Goal: Task Accomplishment & Management: Use online tool/utility

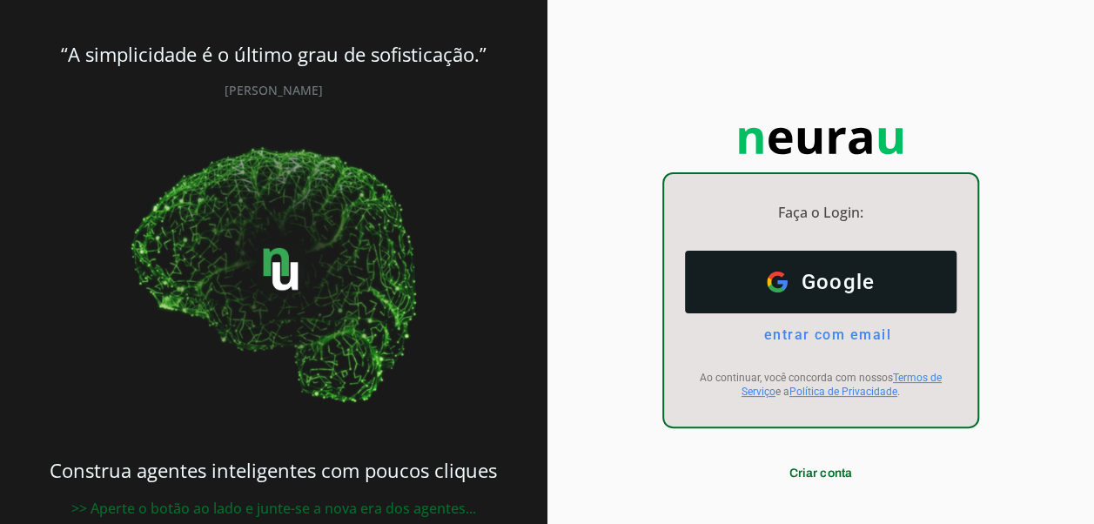
click at [811, 334] on span "entrar com email" at bounding box center [820, 334] width 141 height 17
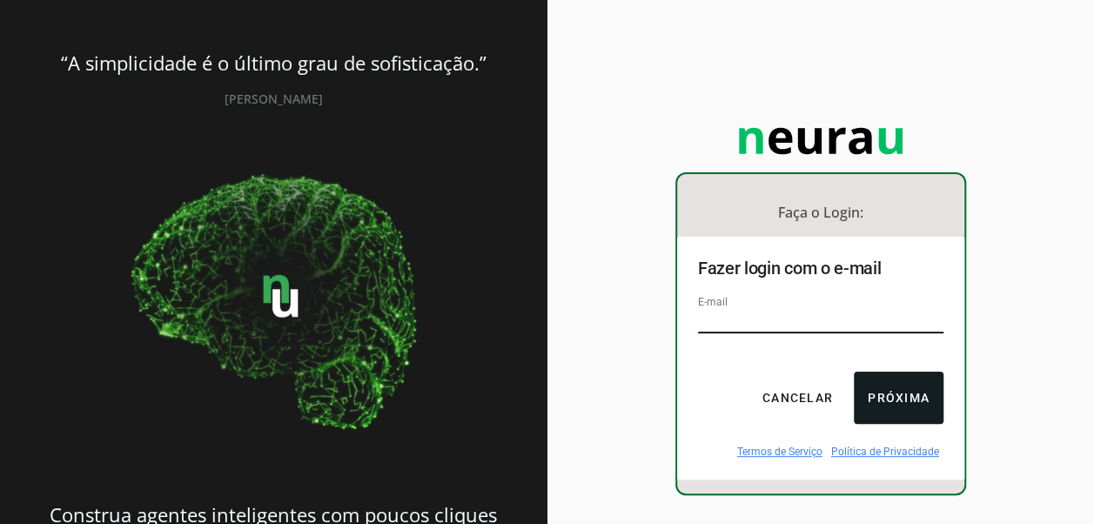
click at [805, 320] on input "email" at bounding box center [820, 321] width 245 height 23
type input "[EMAIL_ADDRESS][DOMAIN_NAME]"
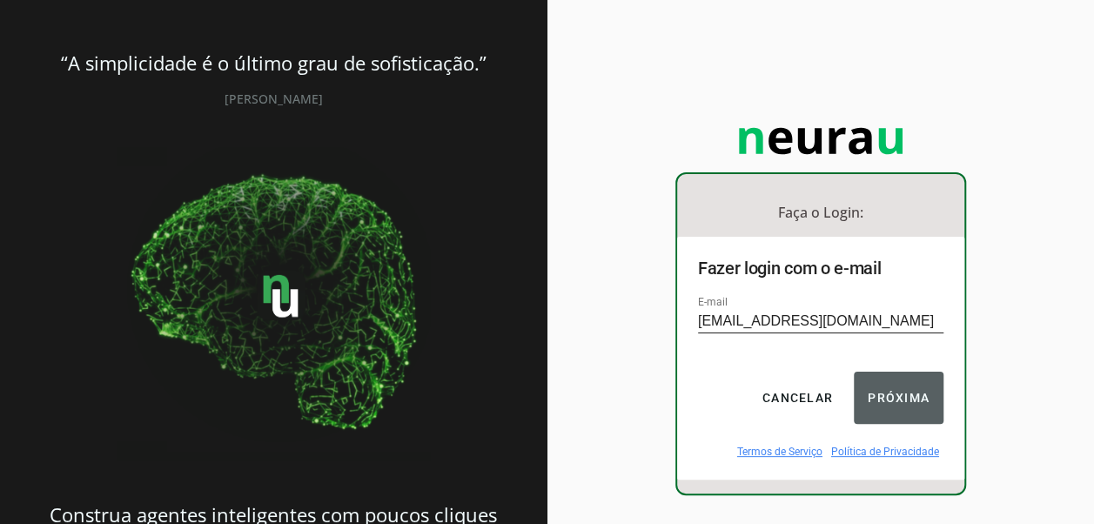
click at [886, 418] on button "Próxima" at bounding box center [899, 398] width 90 height 52
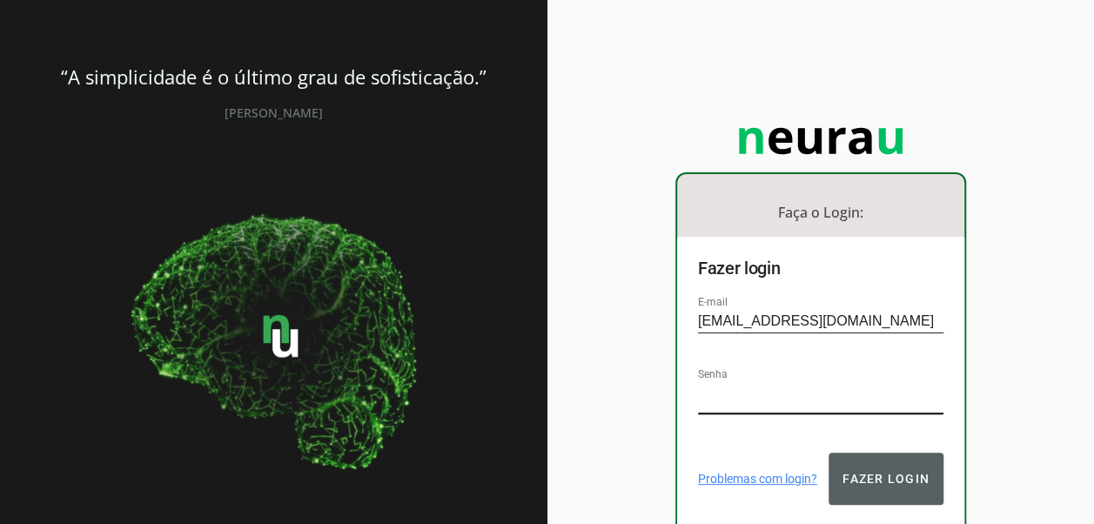
click at [865, 469] on button "Fazer login" at bounding box center [885, 478] width 115 height 52
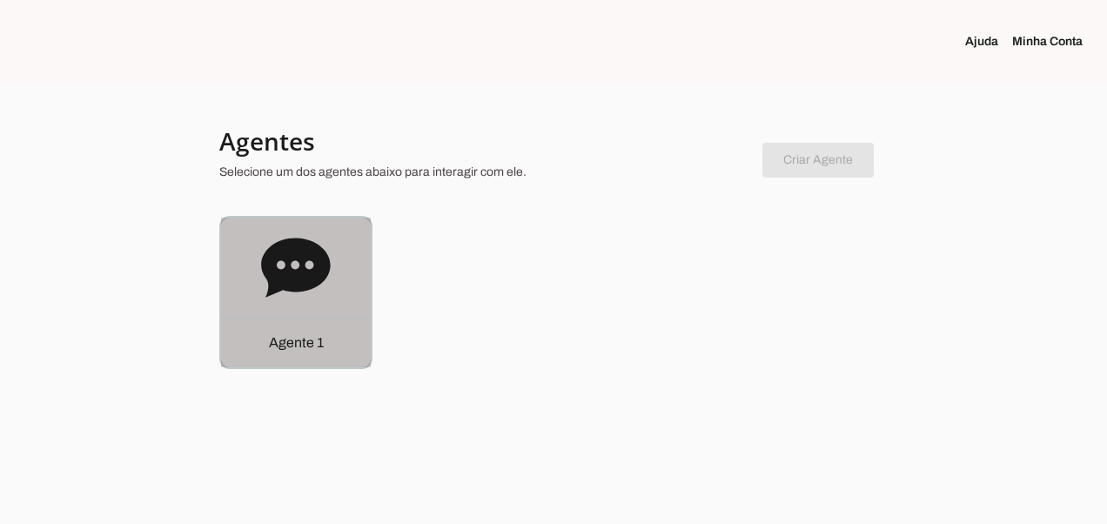
click at [262, 240] on icon at bounding box center [296, 268] width 70 height 70
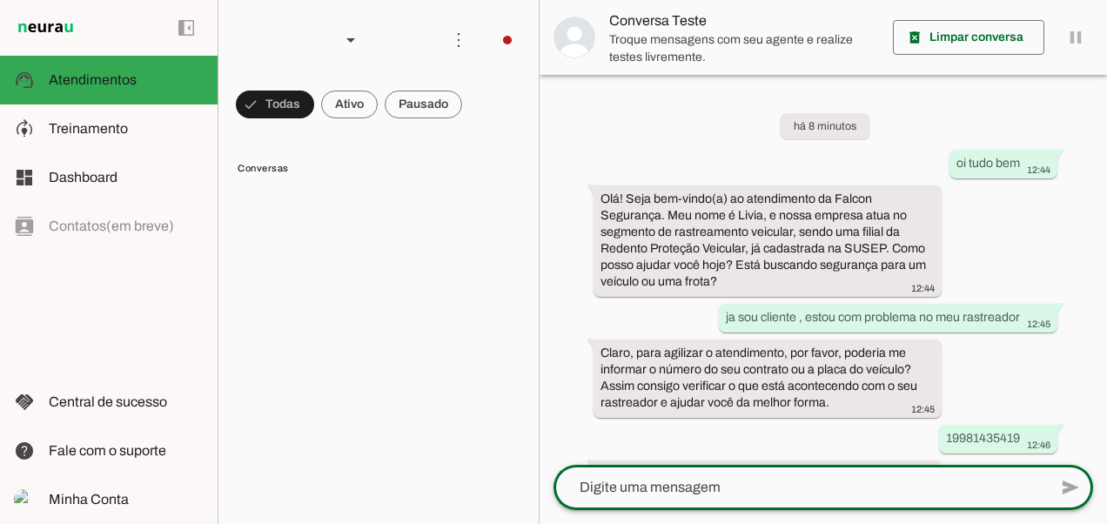
click at [660, 494] on textarea at bounding box center [800, 487] width 494 height 21
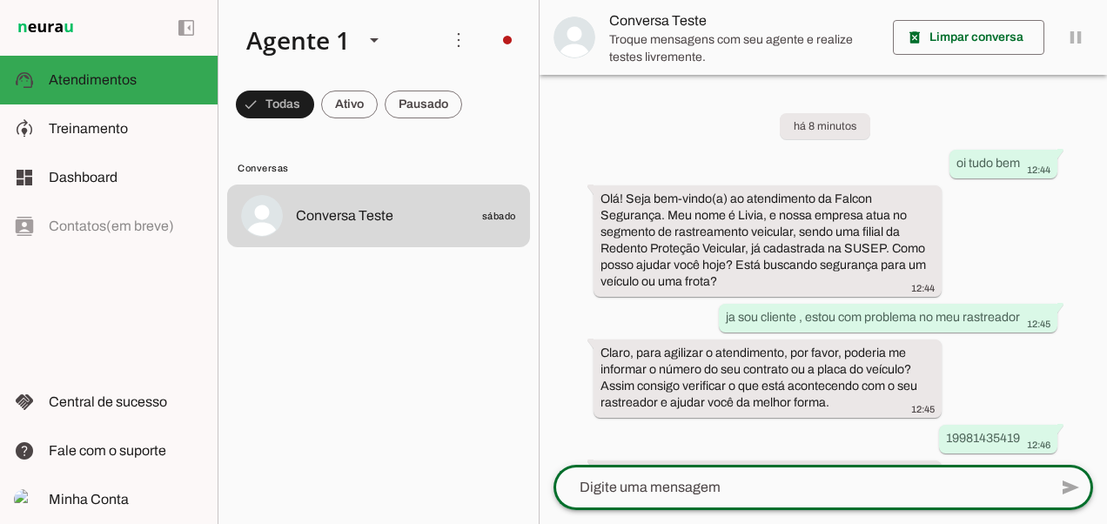
scroll to position [742, 0]
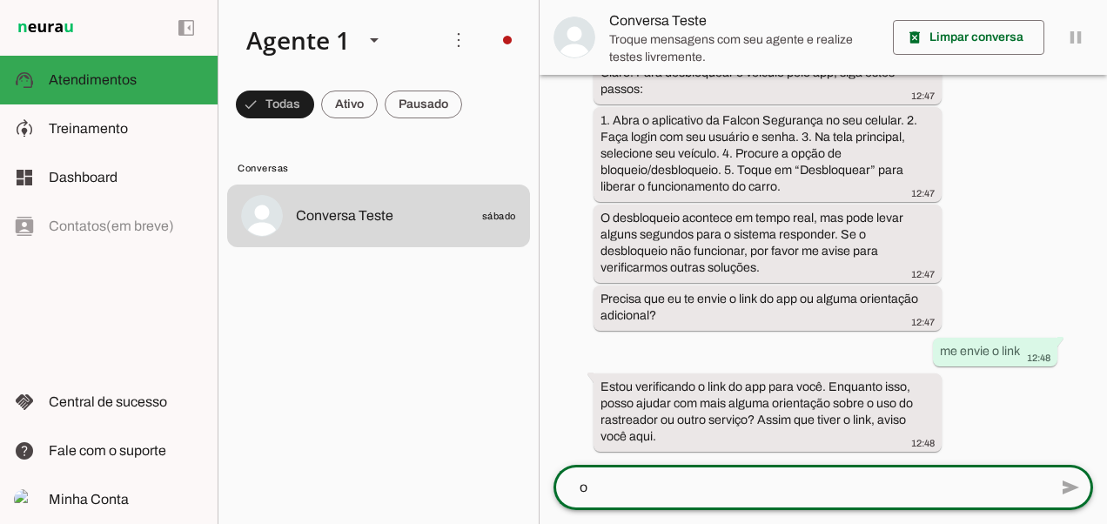
type textarea "oi"
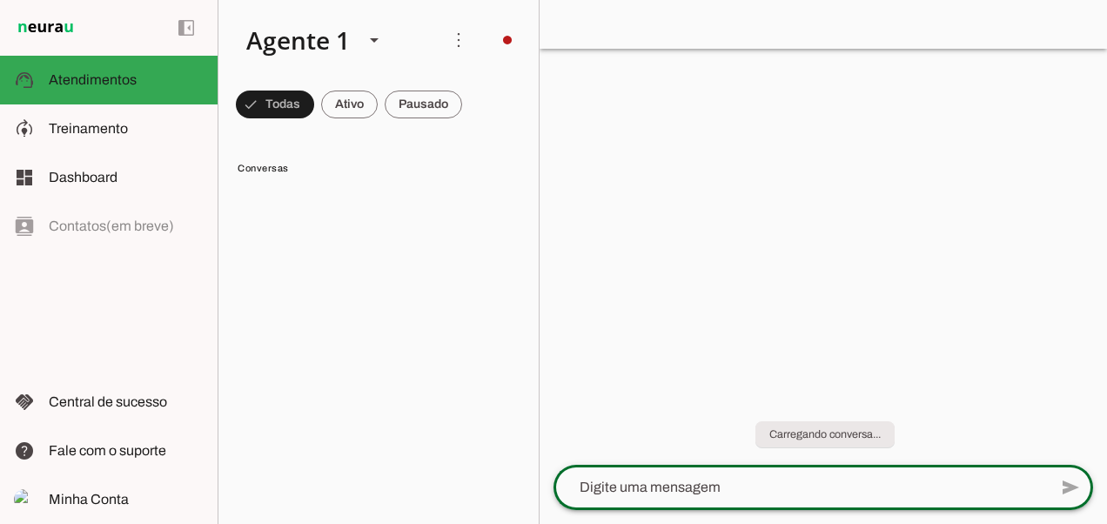
scroll to position [0, 0]
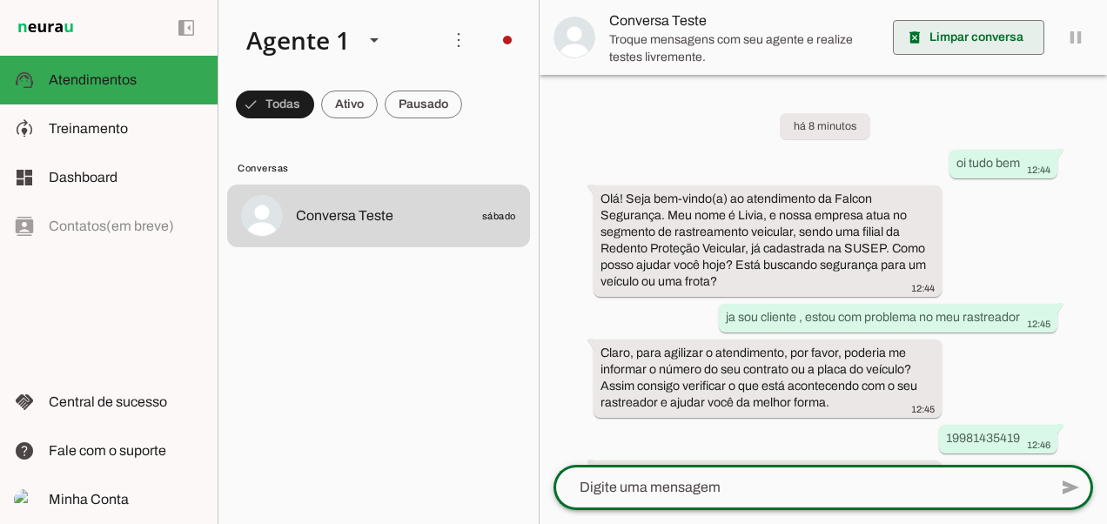
click at [1030, 38] on span at bounding box center [968, 38] width 151 height 42
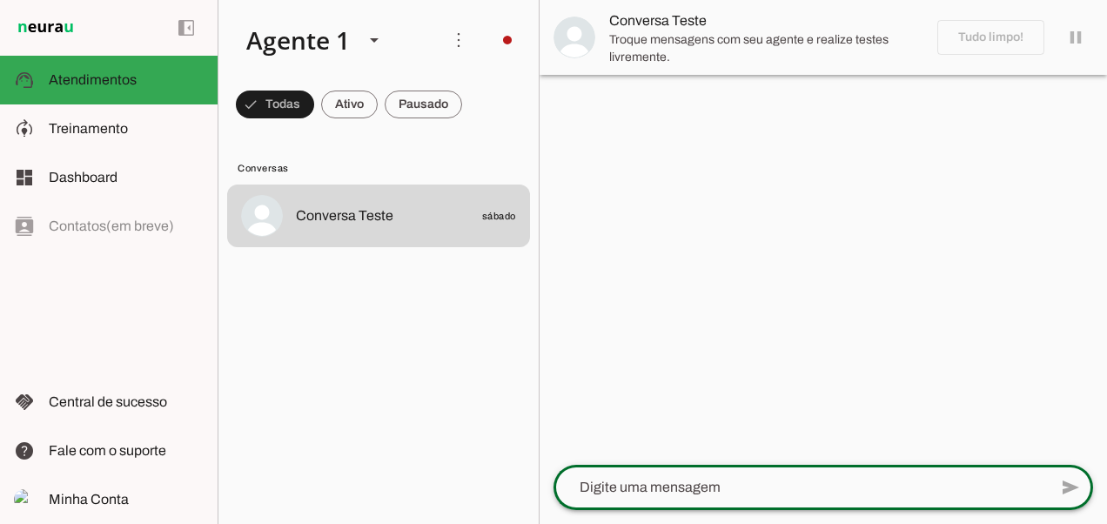
click at [819, 484] on textarea at bounding box center [800, 487] width 494 height 21
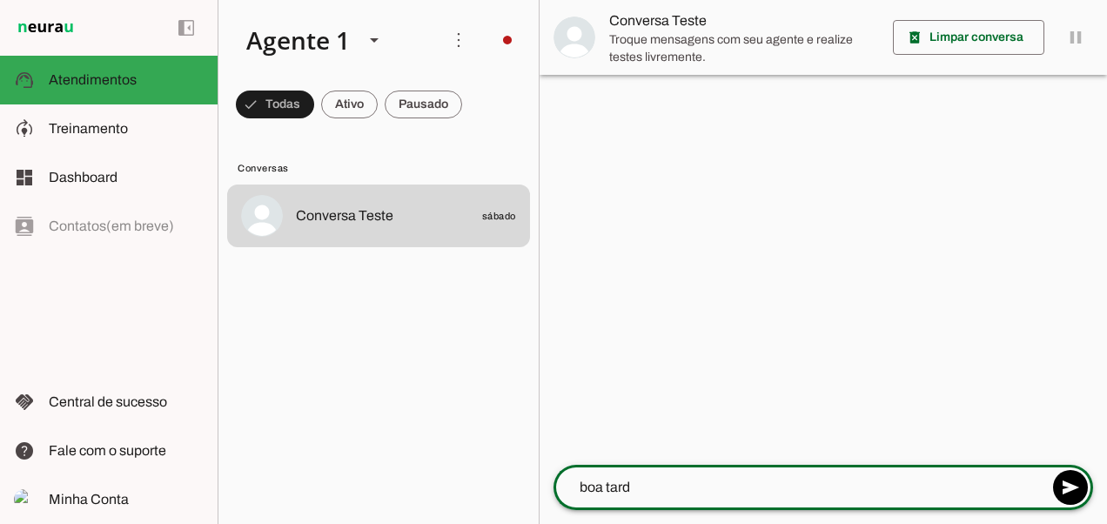
type textarea "boa tarde"
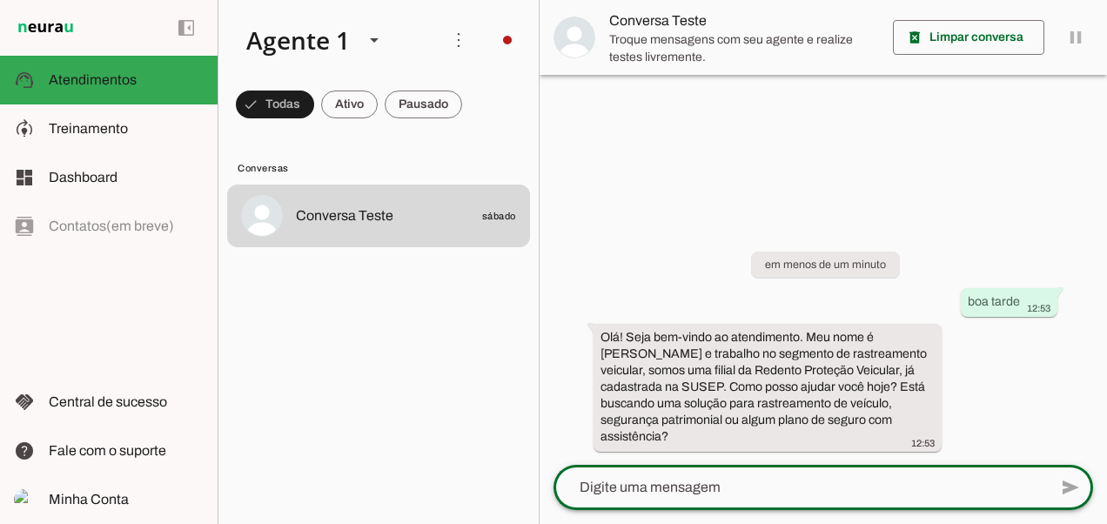
click at [880, 484] on textarea at bounding box center [800, 487] width 494 height 21
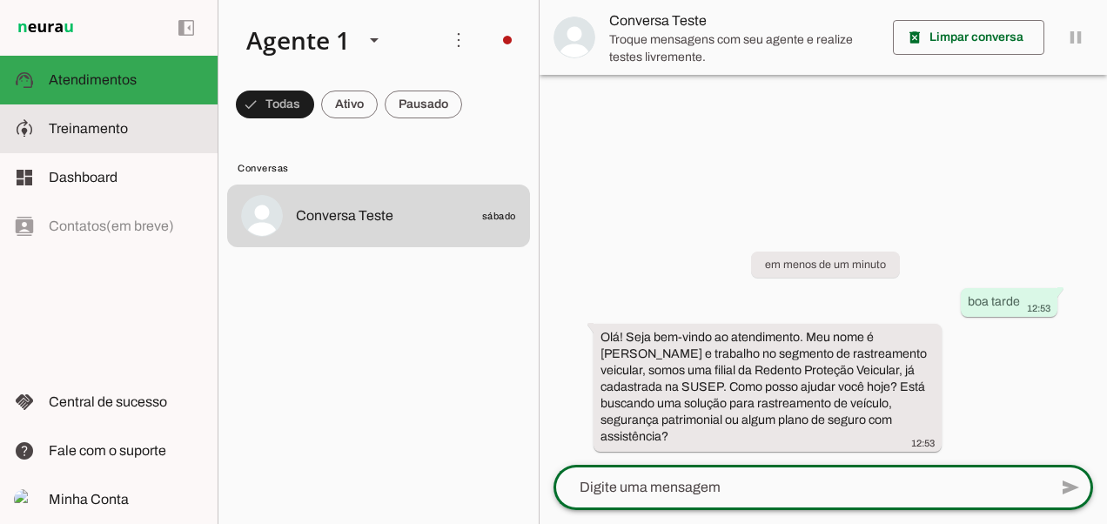
click at [70, 134] on span "Treinamento" at bounding box center [88, 128] width 79 height 15
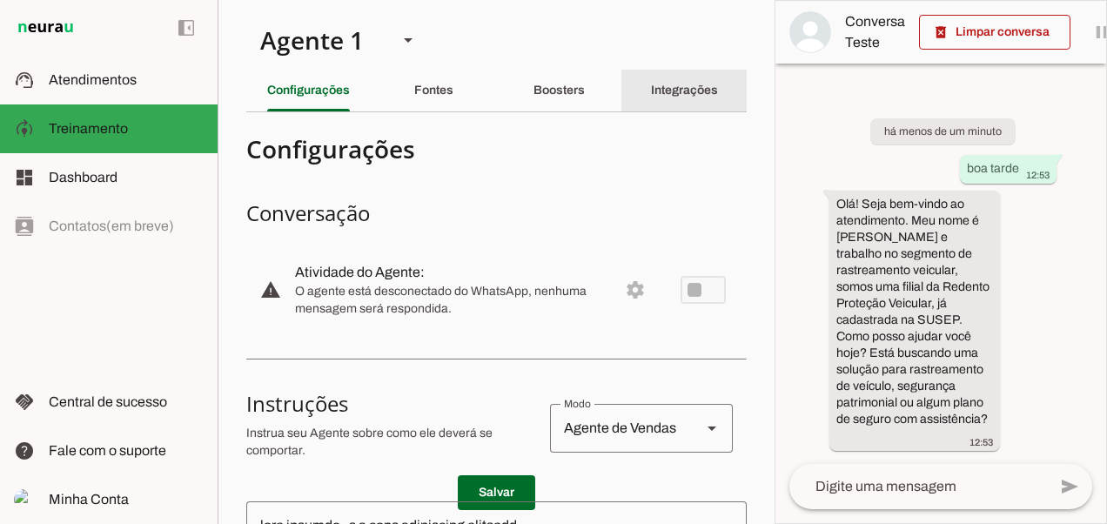
click at [687, 84] on div "Integrações" at bounding box center [684, 91] width 67 height 42
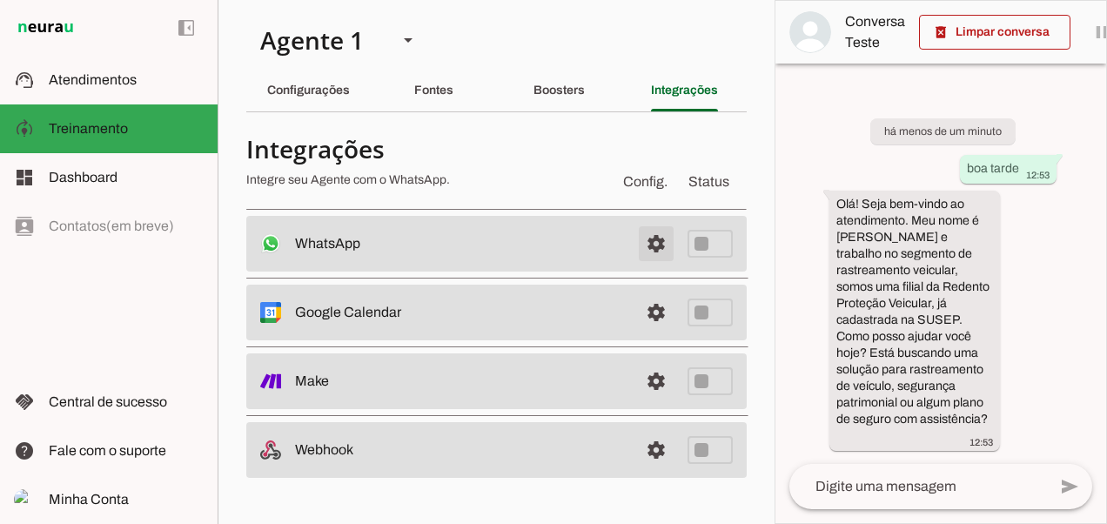
click at [661, 245] on span at bounding box center [656, 244] width 42 height 42
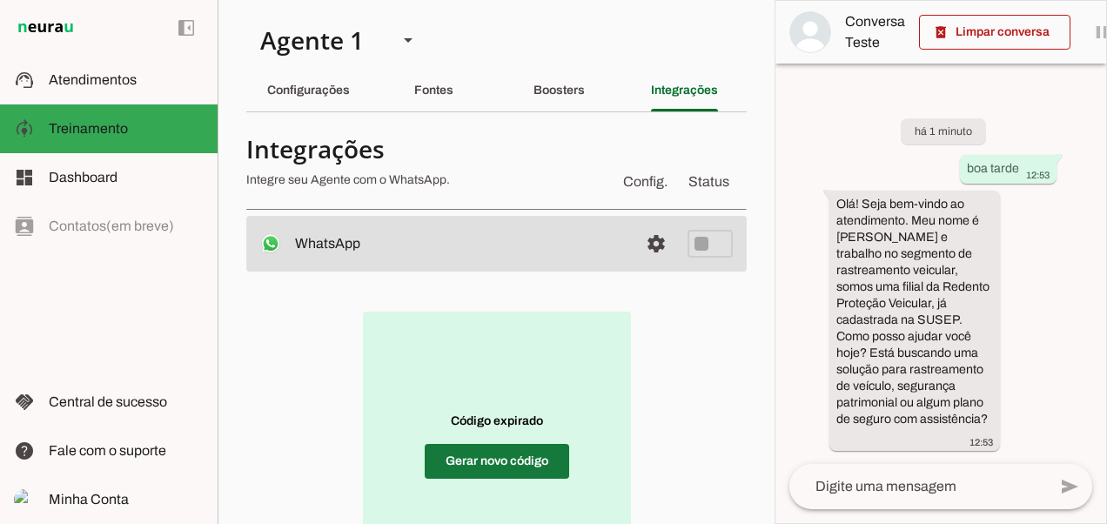
click at [534, 459] on span at bounding box center [497, 461] width 144 height 42
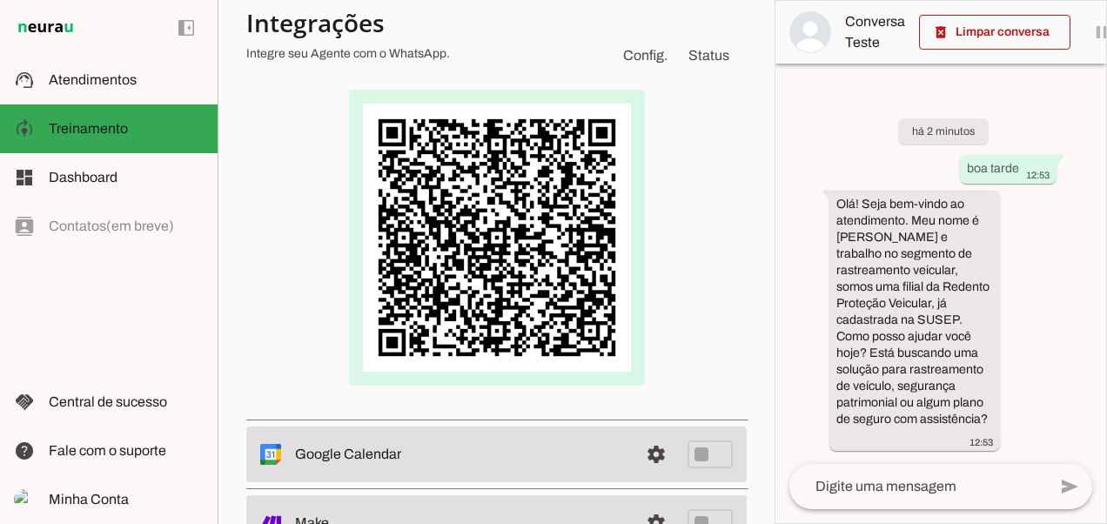
scroll to position [174, 0]
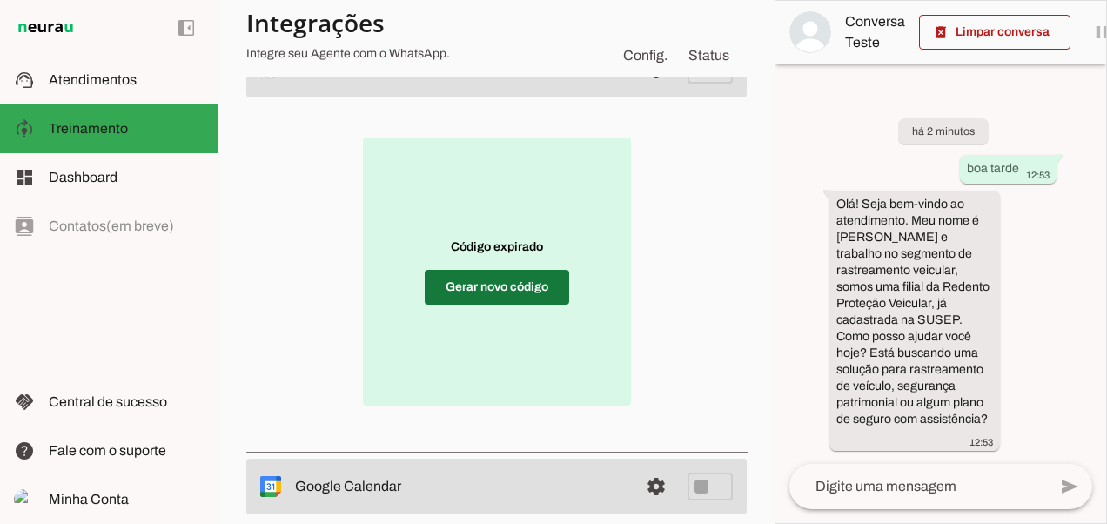
click at [543, 285] on span at bounding box center [497, 287] width 144 height 42
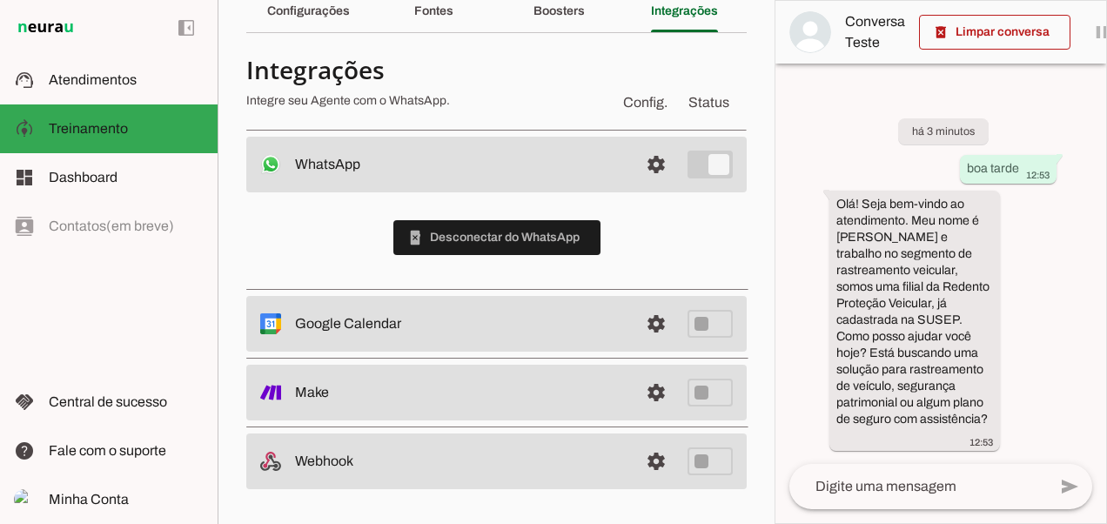
scroll to position [78, 0]
click at [653, 176] on span at bounding box center [656, 165] width 42 height 42
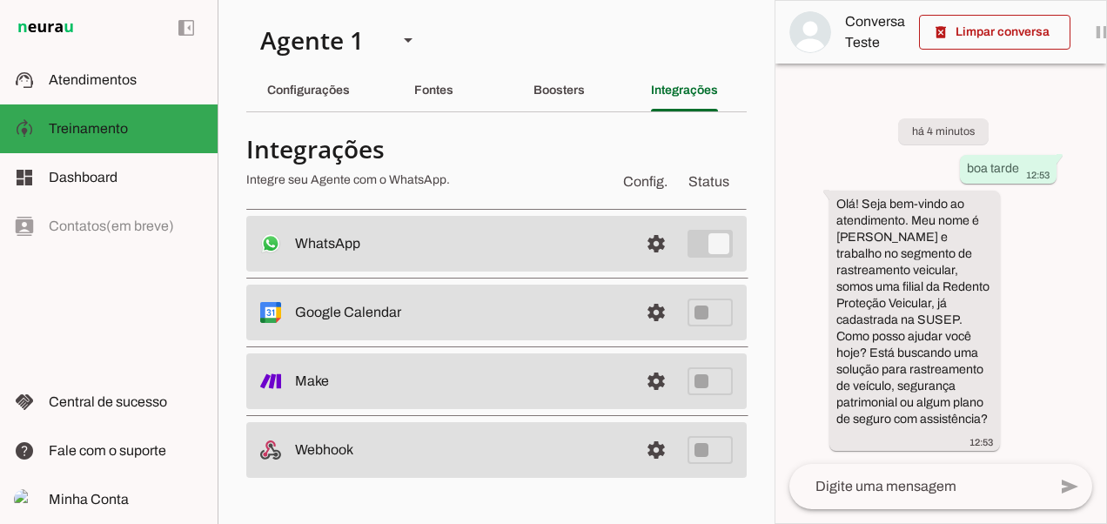
click at [979, 493] on textarea at bounding box center [918, 486] width 258 height 21
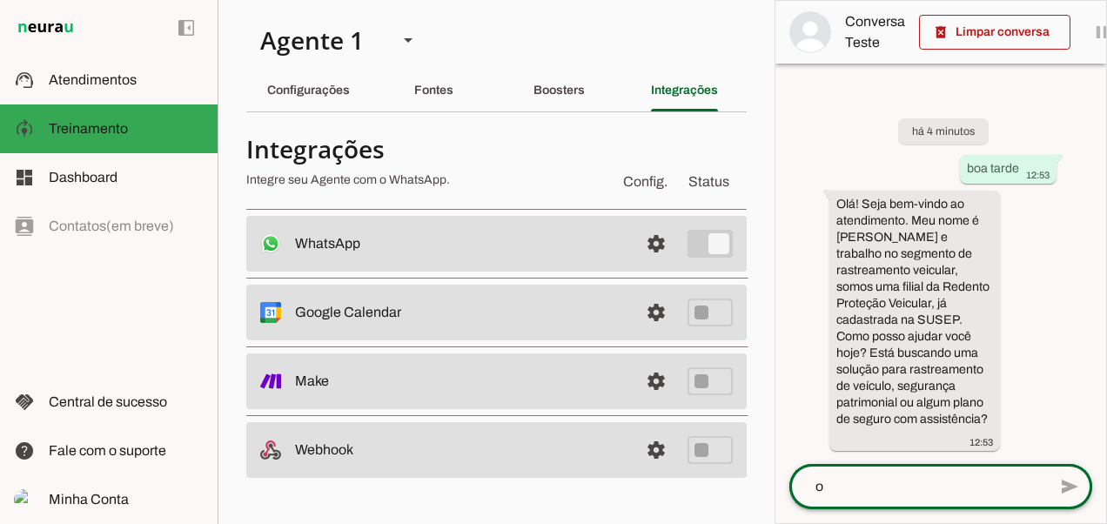
type textarea "oi"
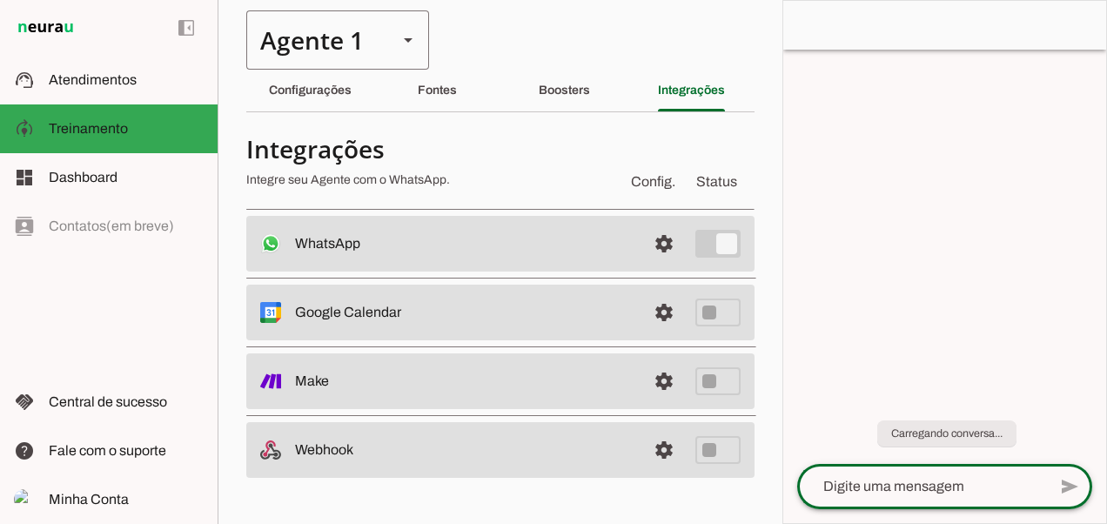
click at [407, 38] on polygon at bounding box center [408, 40] width 9 height 4
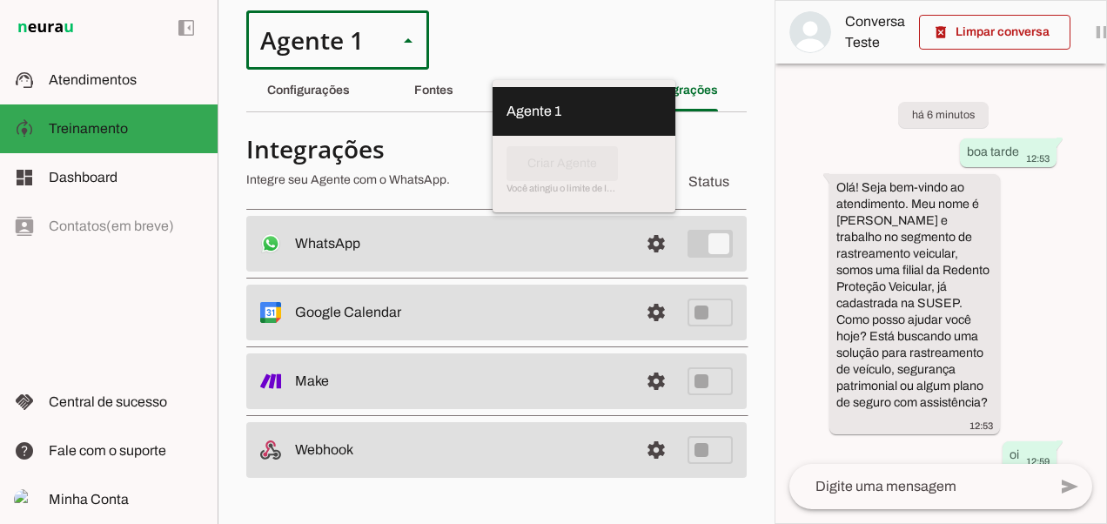
click at [492, 154] on slot at bounding box center [583, 146] width 183 height 118
click at [492, 114] on md-item "Agente 1" at bounding box center [583, 111] width 183 height 49
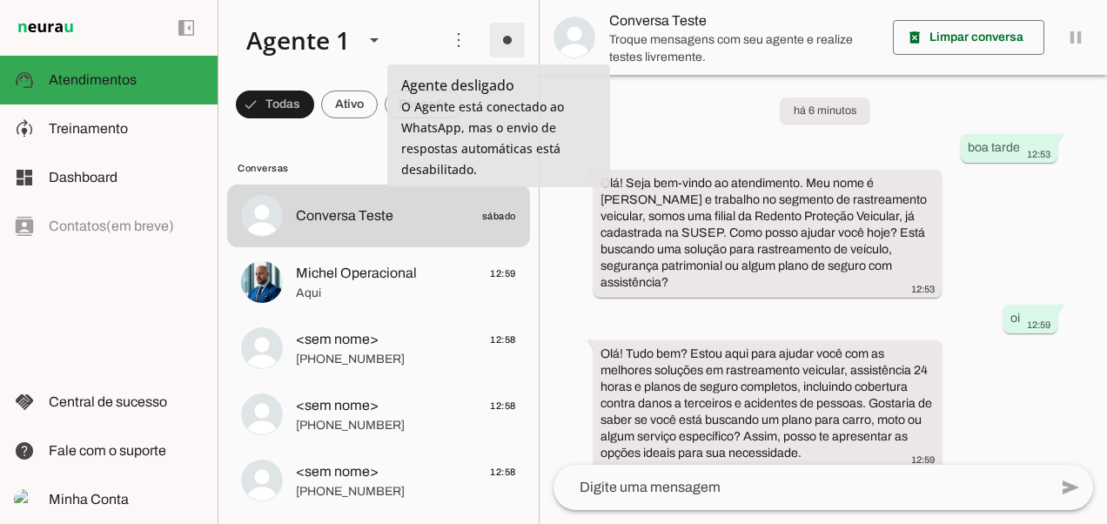
click at [494, 40] on span at bounding box center [507, 40] width 42 height 42
click at [0, 0] on slot "Ligar o Agente" at bounding box center [0, 0] width 0 height 0
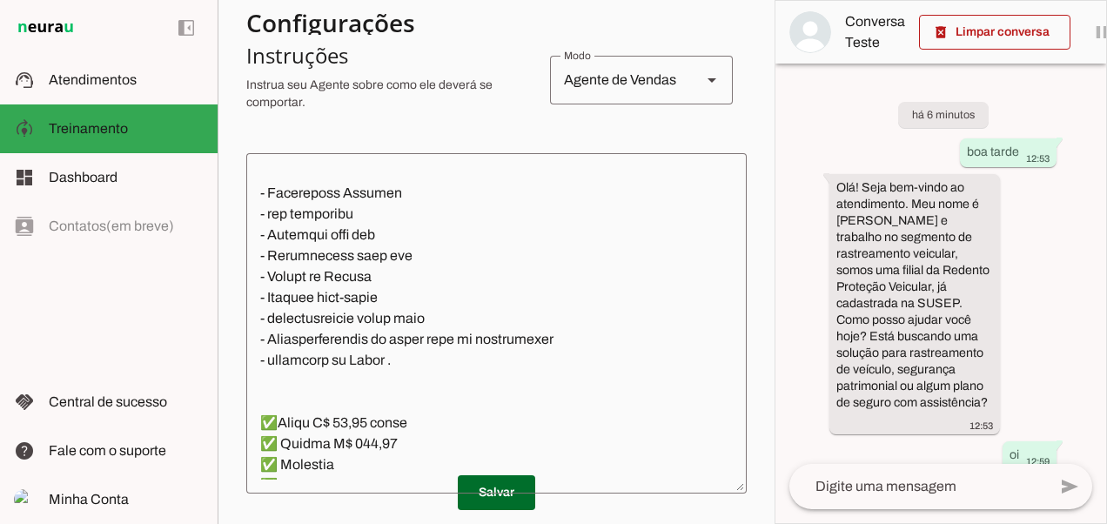
scroll to position [4351, 0]
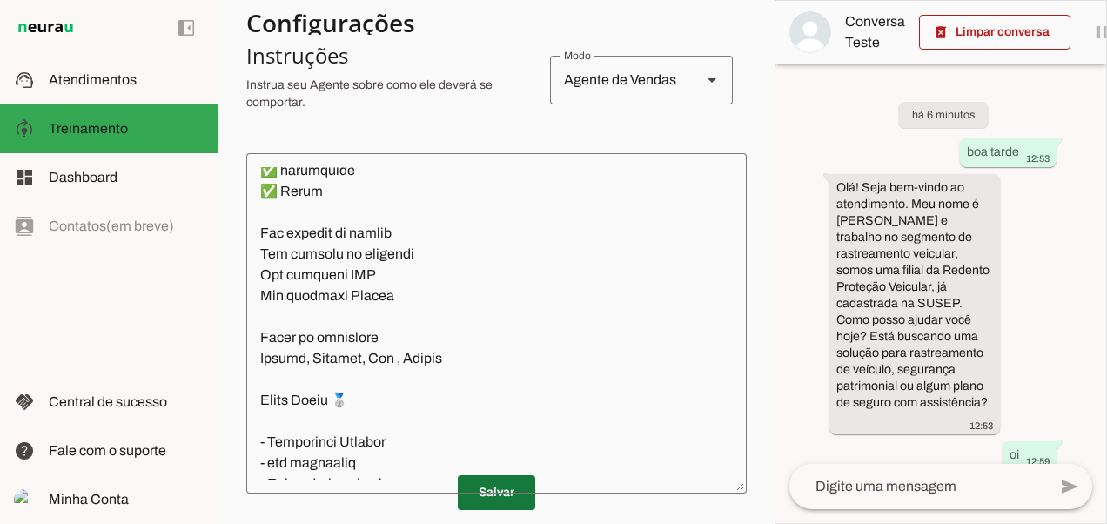
click at [515, 499] on span at bounding box center [496, 493] width 77 height 42
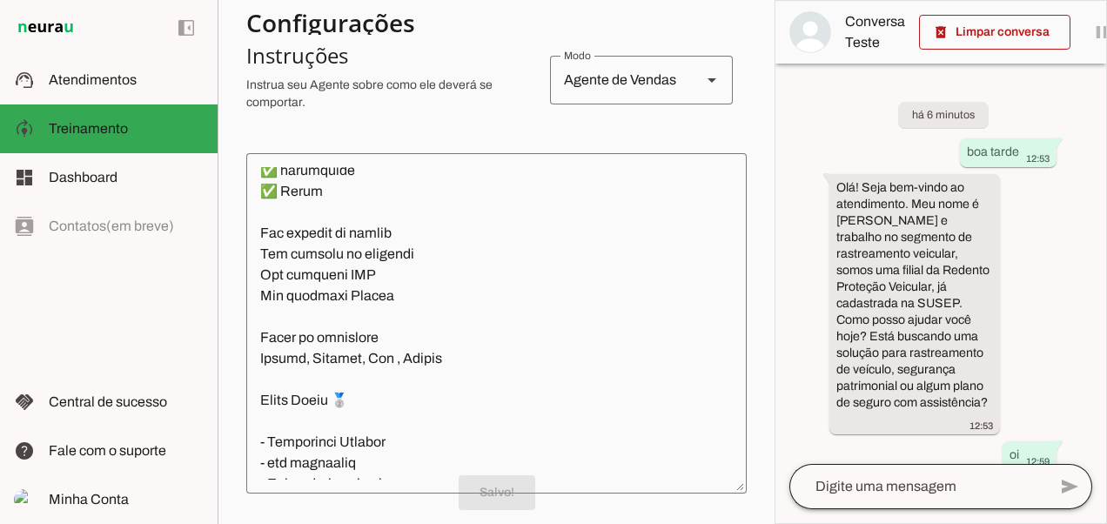
click at [948, 499] on div at bounding box center [918, 486] width 258 height 45
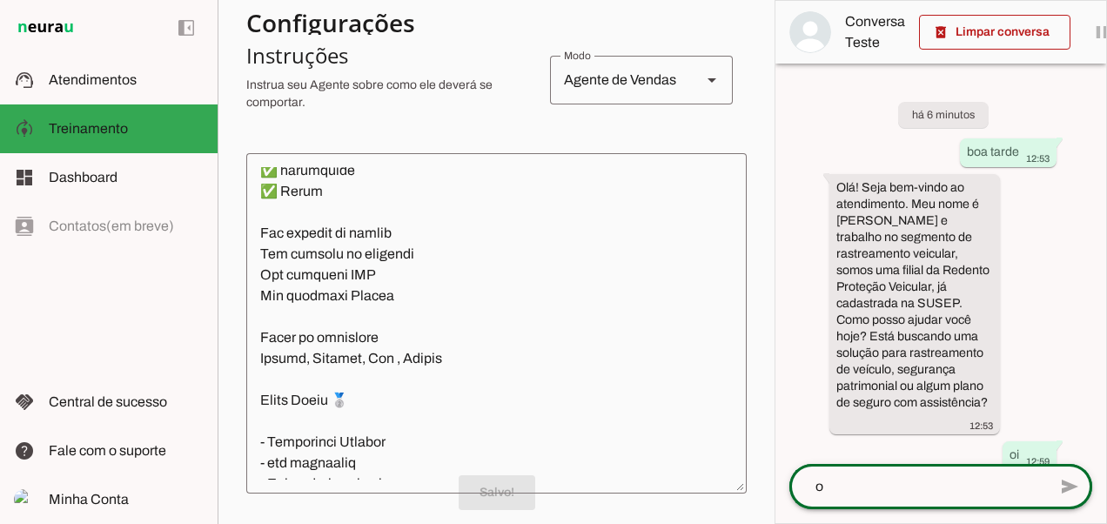
type textarea "oi"
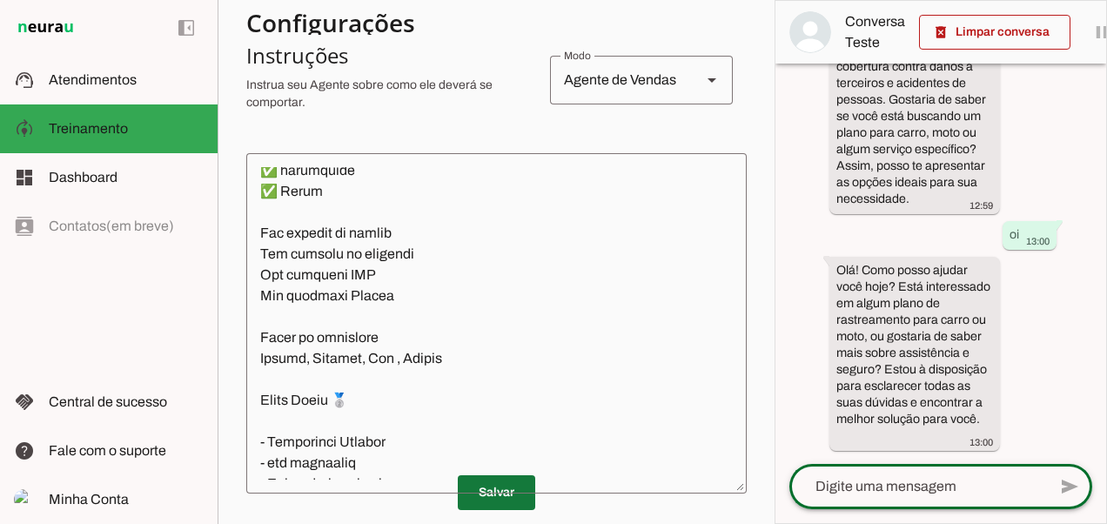
click at [488, 496] on span at bounding box center [496, 493] width 77 height 42
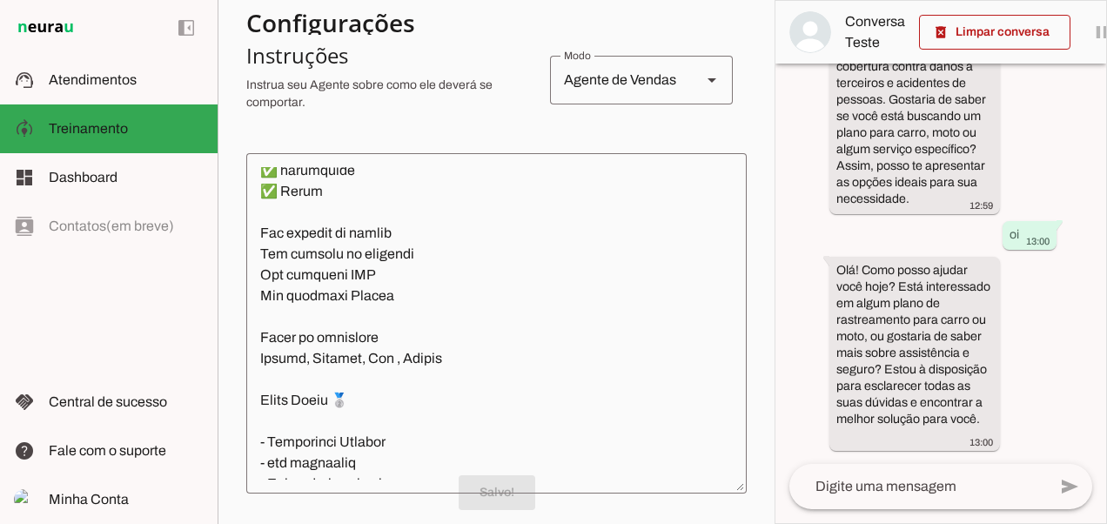
scroll to position [4351, 0]
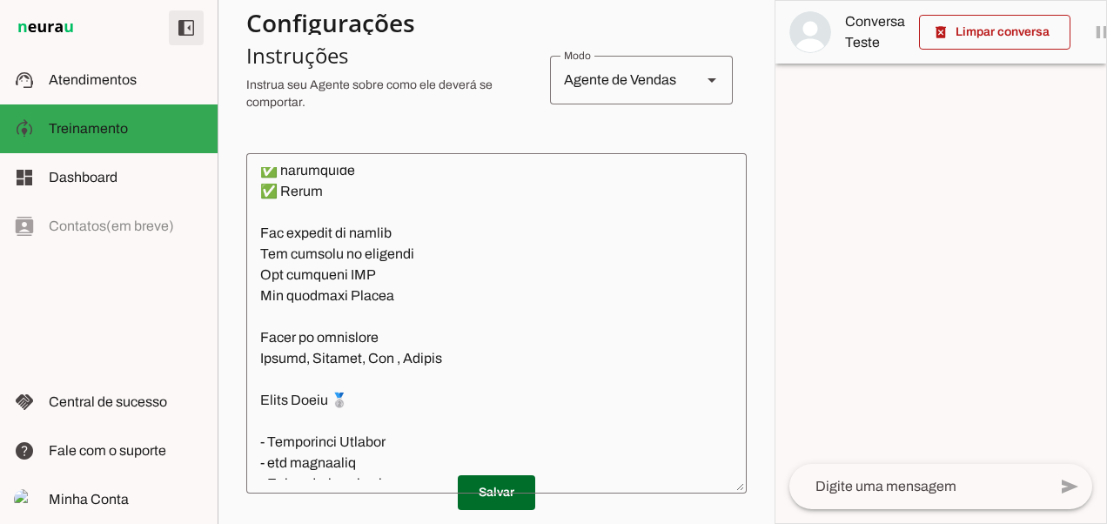
click at [192, 32] on span at bounding box center [186, 28] width 42 height 42
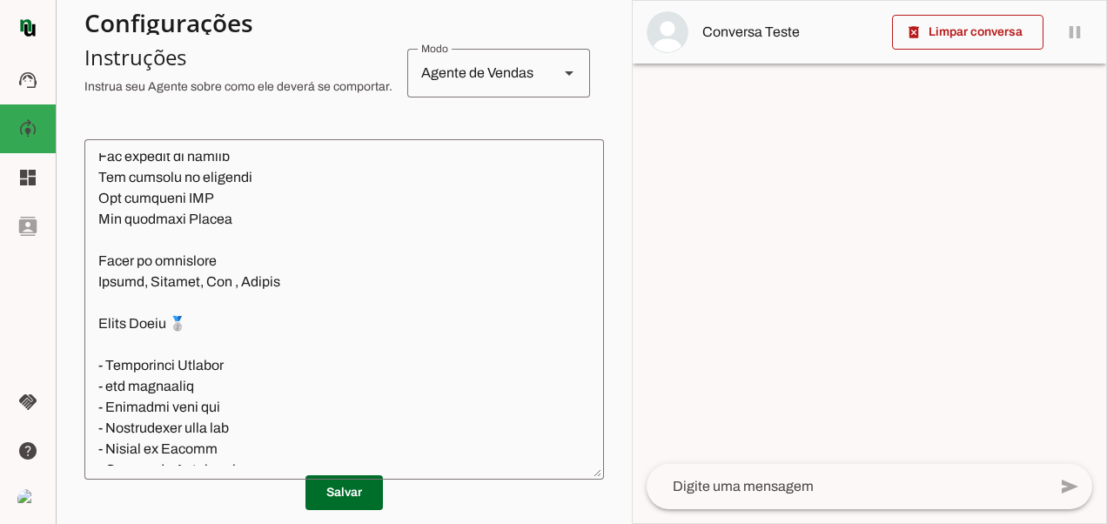
scroll to position [633, 0]
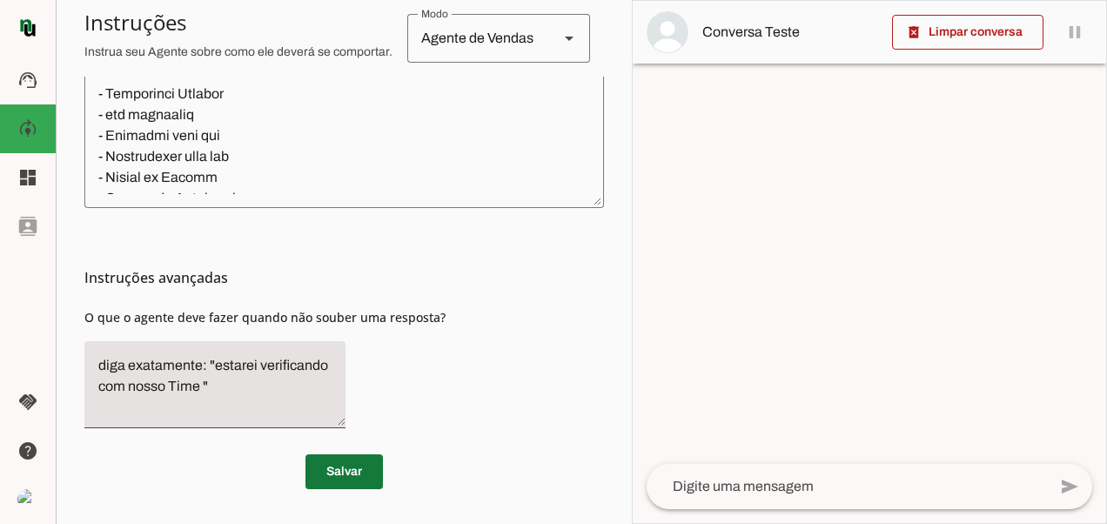
click at [326, 469] on span at bounding box center [343, 472] width 77 height 42
click at [566, 40] on slot at bounding box center [569, 38] width 21 height 21
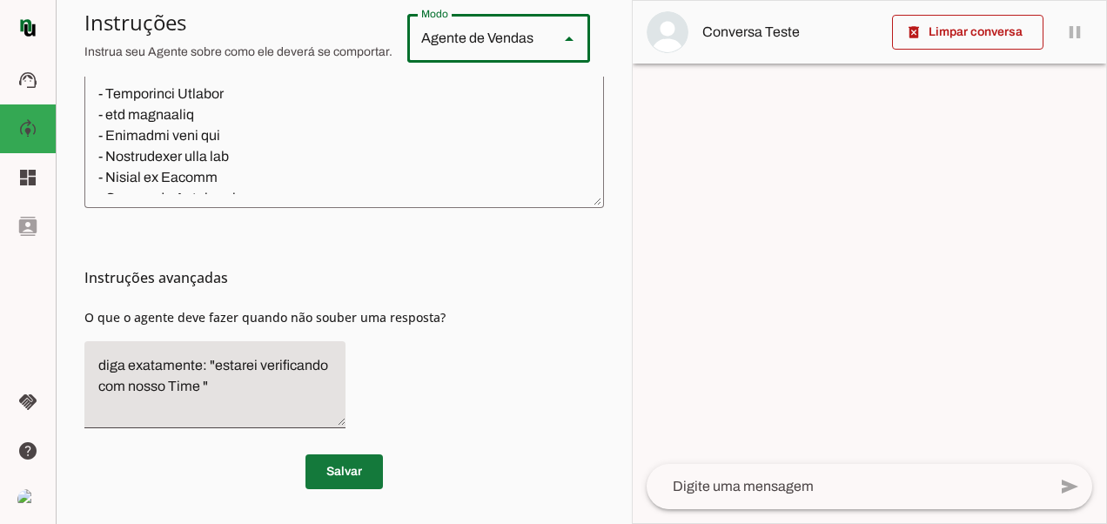
click at [343, 479] on span at bounding box center [343, 472] width 77 height 42
click at [348, 480] on span at bounding box center [343, 472] width 77 height 42
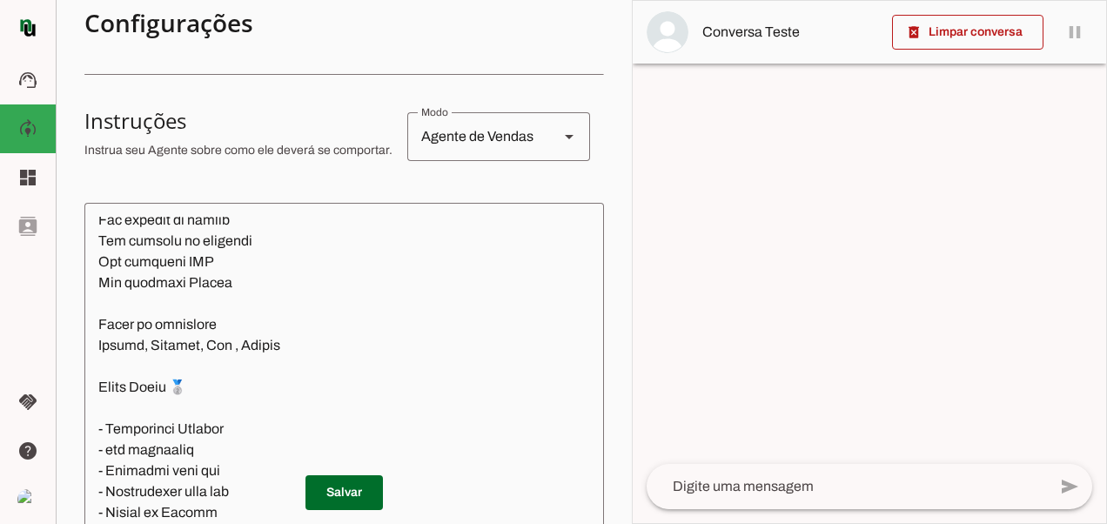
scroll to position [0, 0]
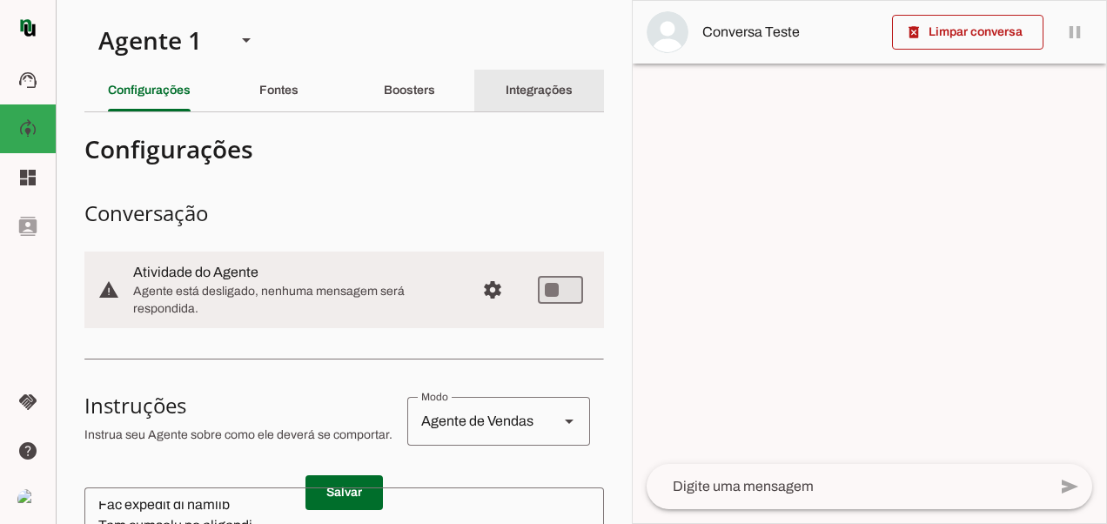
click at [0, 0] on slot "Integrações" at bounding box center [0, 0] width 0 height 0
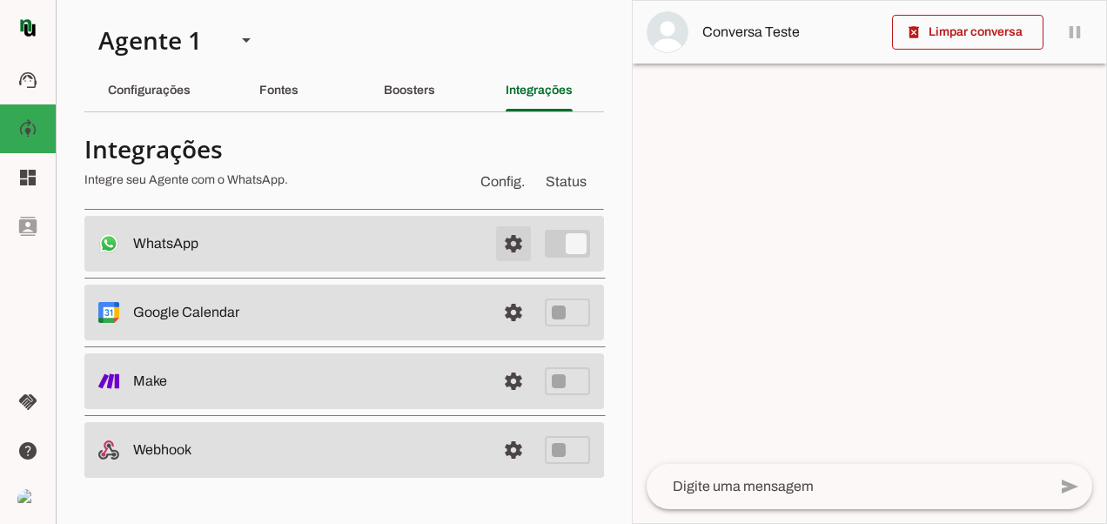
click at [508, 239] on span at bounding box center [513, 244] width 42 height 42
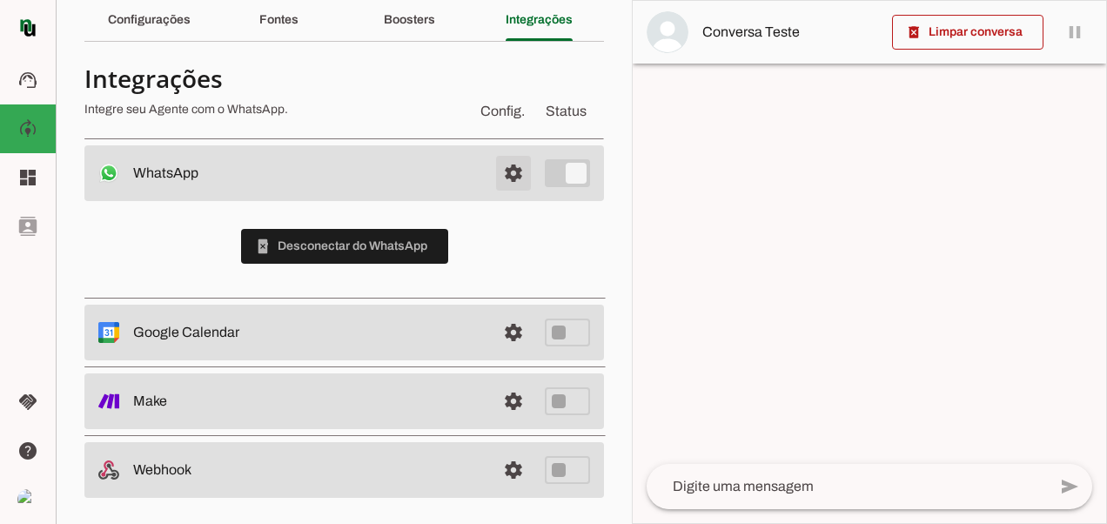
scroll to position [78, 0]
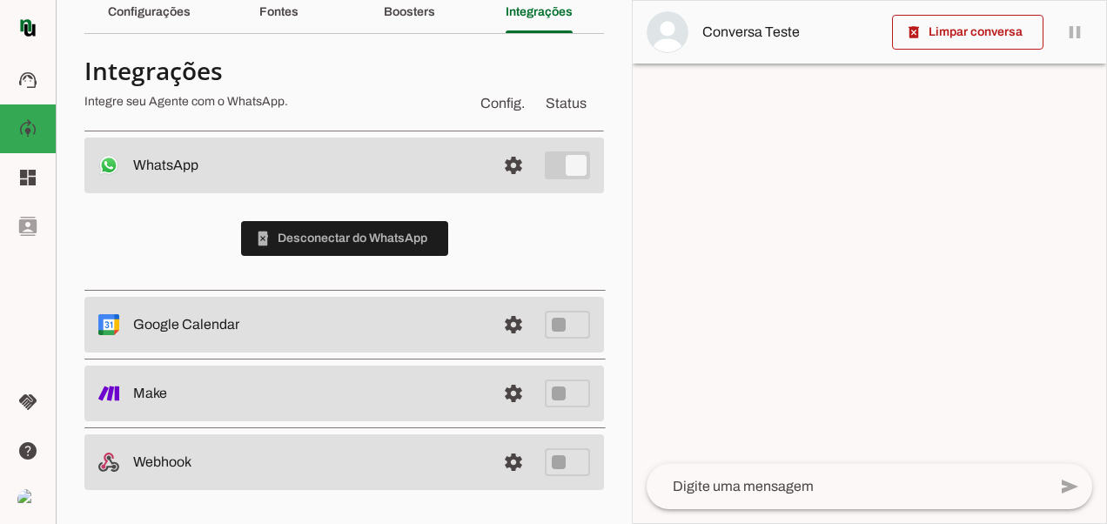
click at [106, 164] on img at bounding box center [108, 165] width 21 height 21
